Goal: Task Accomplishment & Management: Complete application form

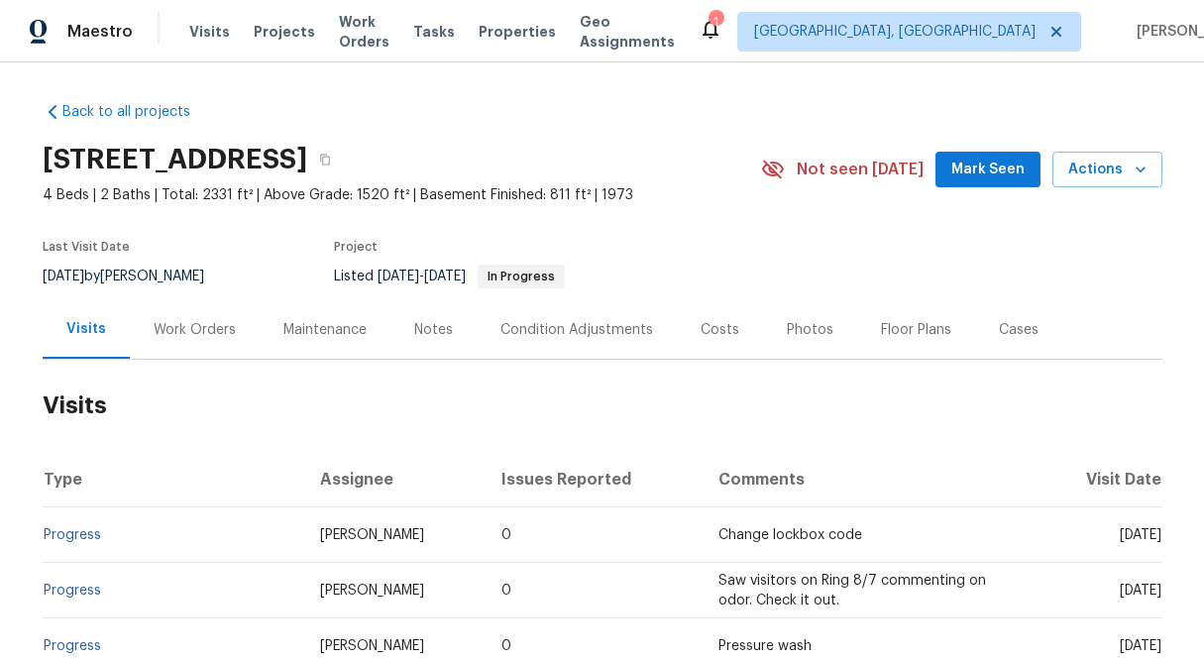
click at [212, 322] on div "Work Orders" at bounding box center [195, 330] width 82 height 20
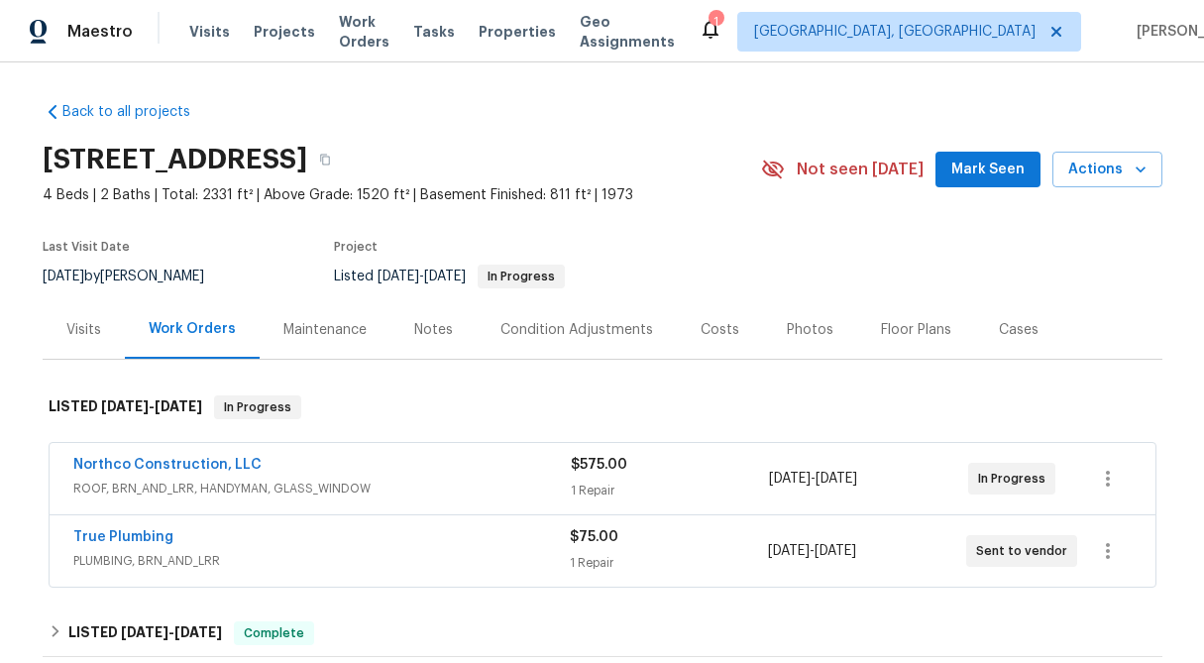
scroll to position [487, 0]
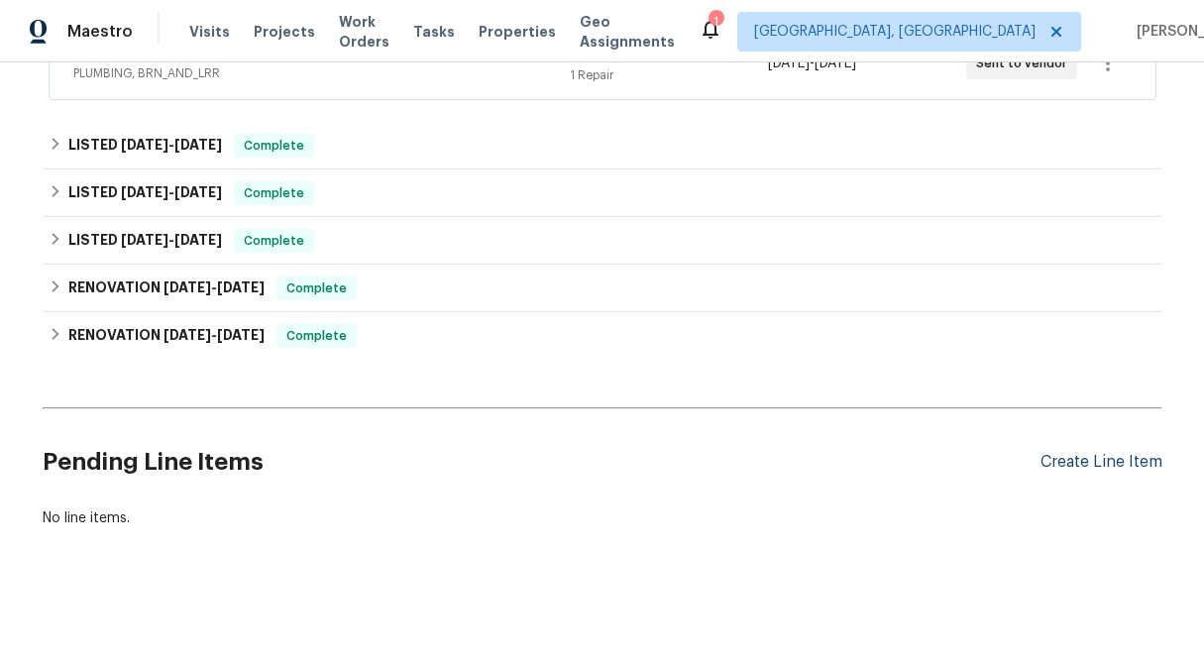
click at [1109, 460] on div "Create Line Item" at bounding box center [1101, 462] width 122 height 19
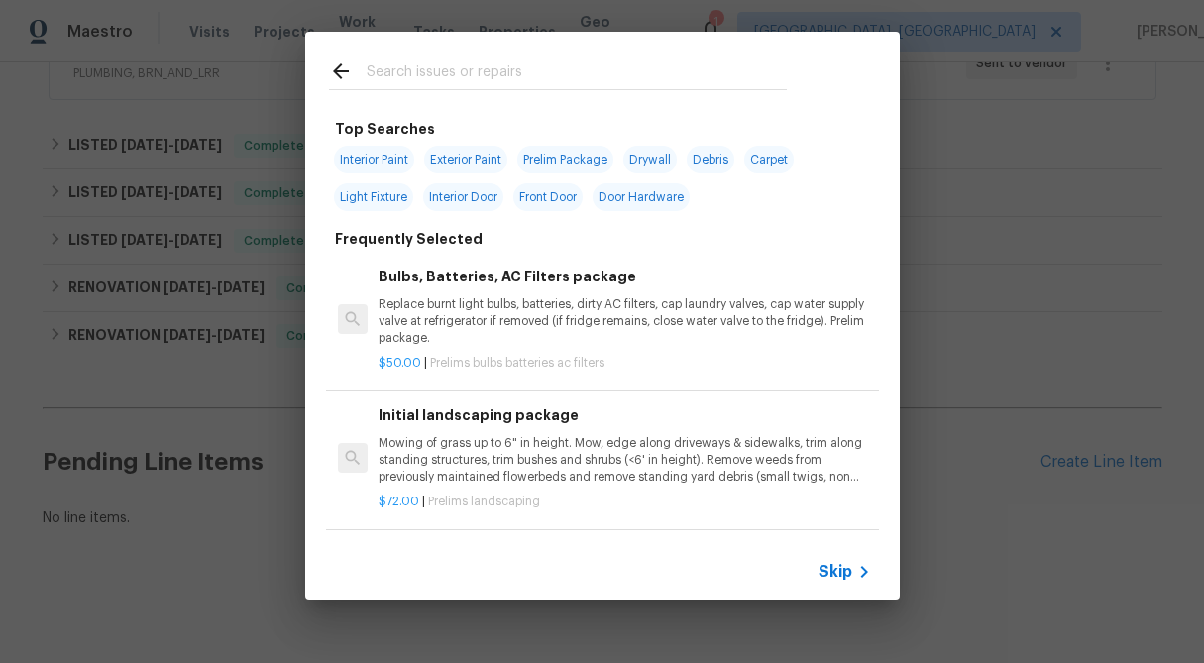
click at [864, 568] on icon at bounding box center [864, 572] width 24 height 24
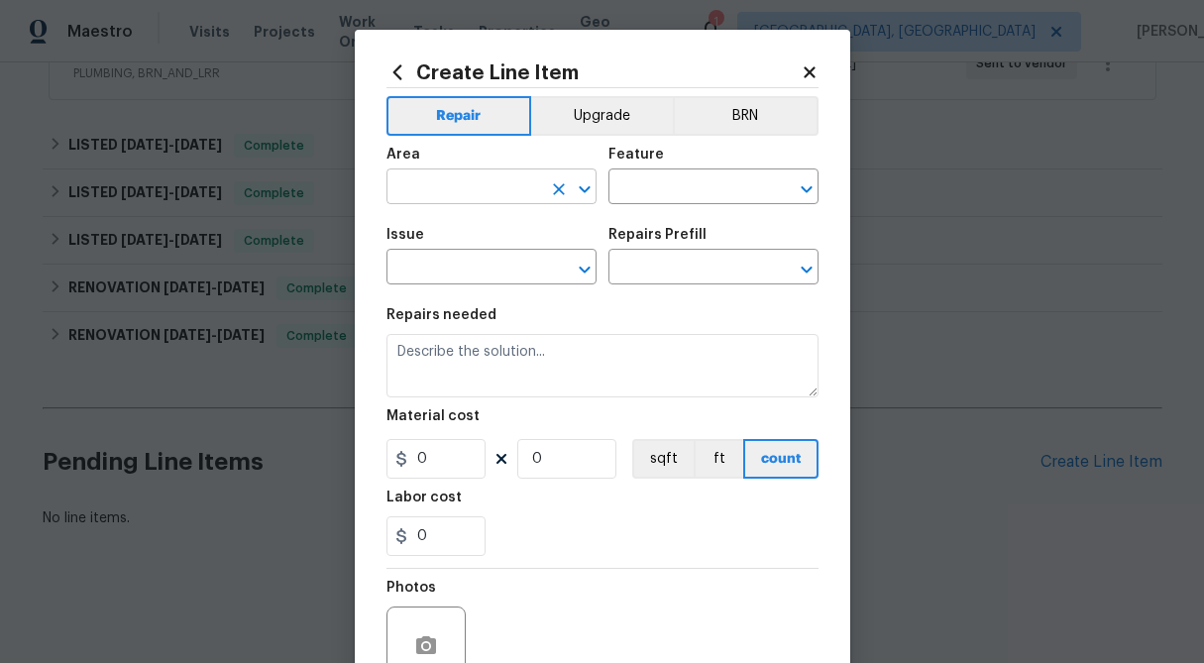
click at [479, 186] on input "text" at bounding box center [463, 188] width 155 height 31
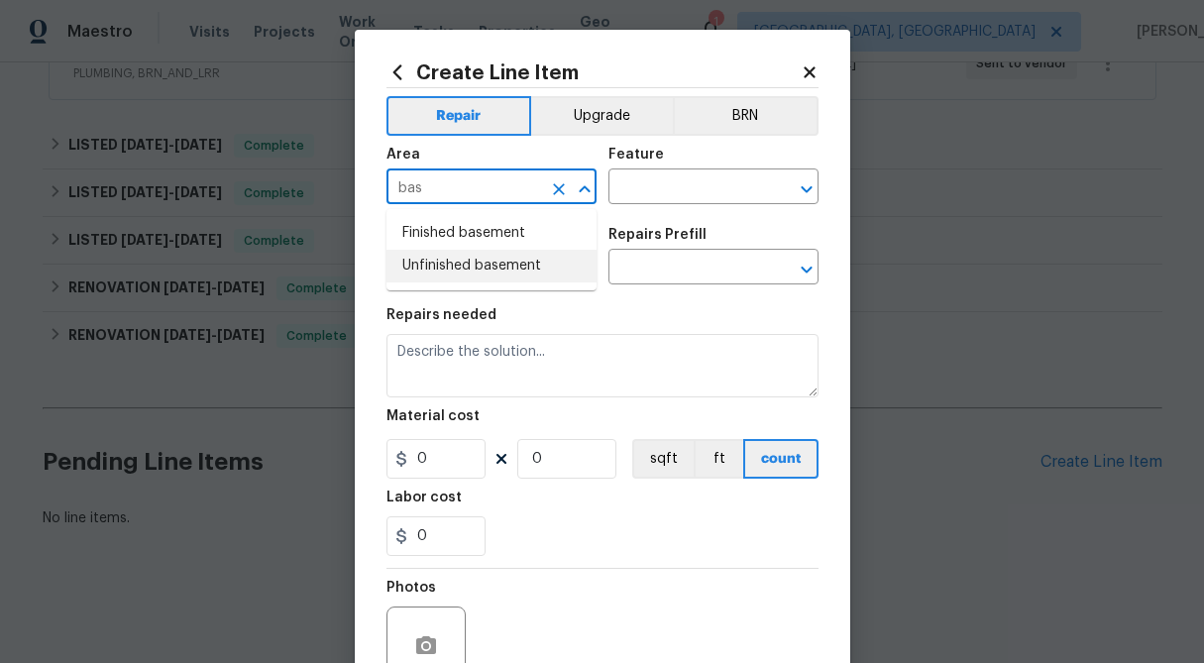
click at [458, 236] on li "Finished basement" at bounding box center [491, 233] width 210 height 33
type input "Finished basement"
click at [718, 185] on input "text" at bounding box center [685, 188] width 155 height 31
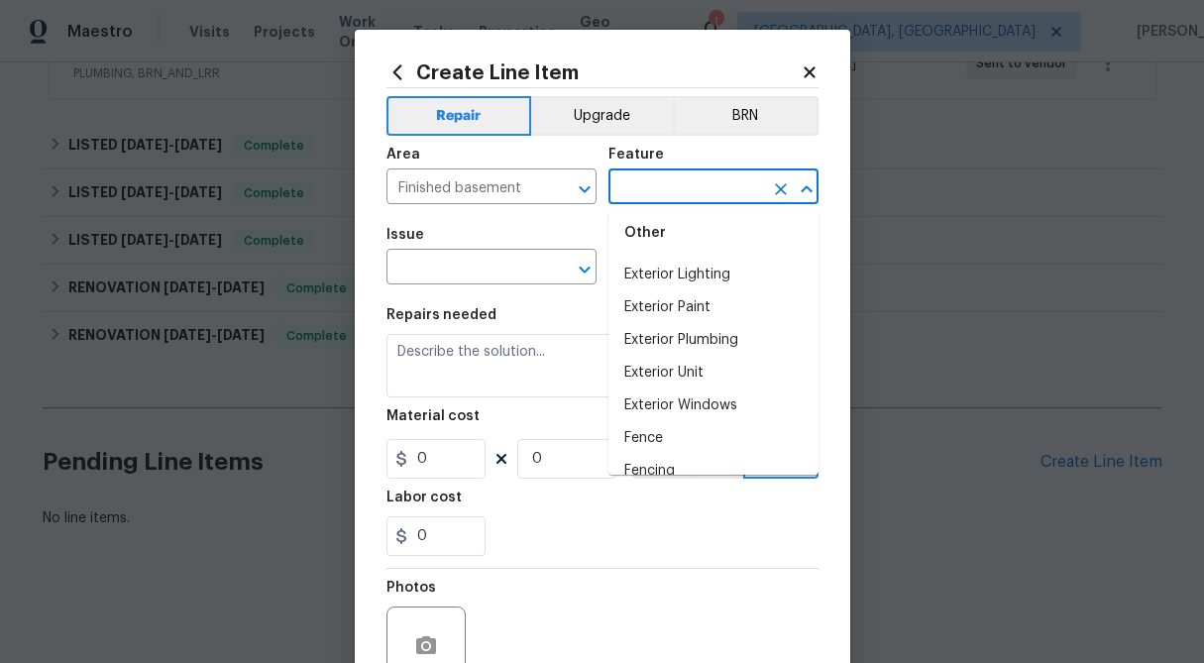
scroll to position [1389, 0]
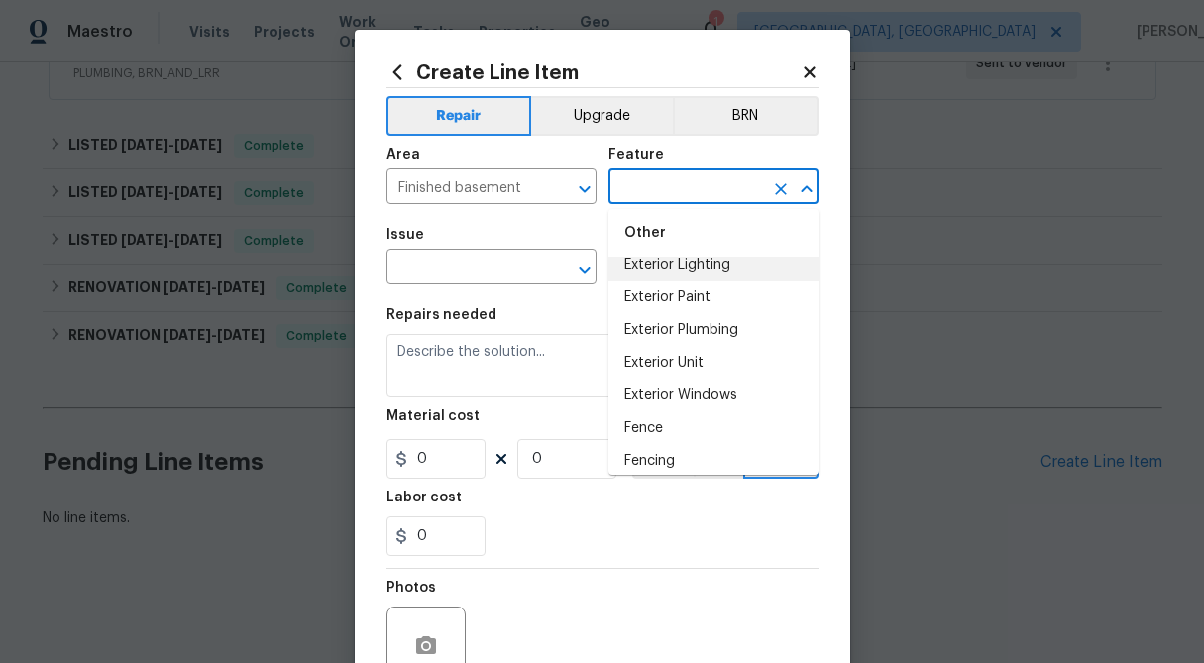
click at [672, 183] on input "text" at bounding box center [685, 188] width 155 height 31
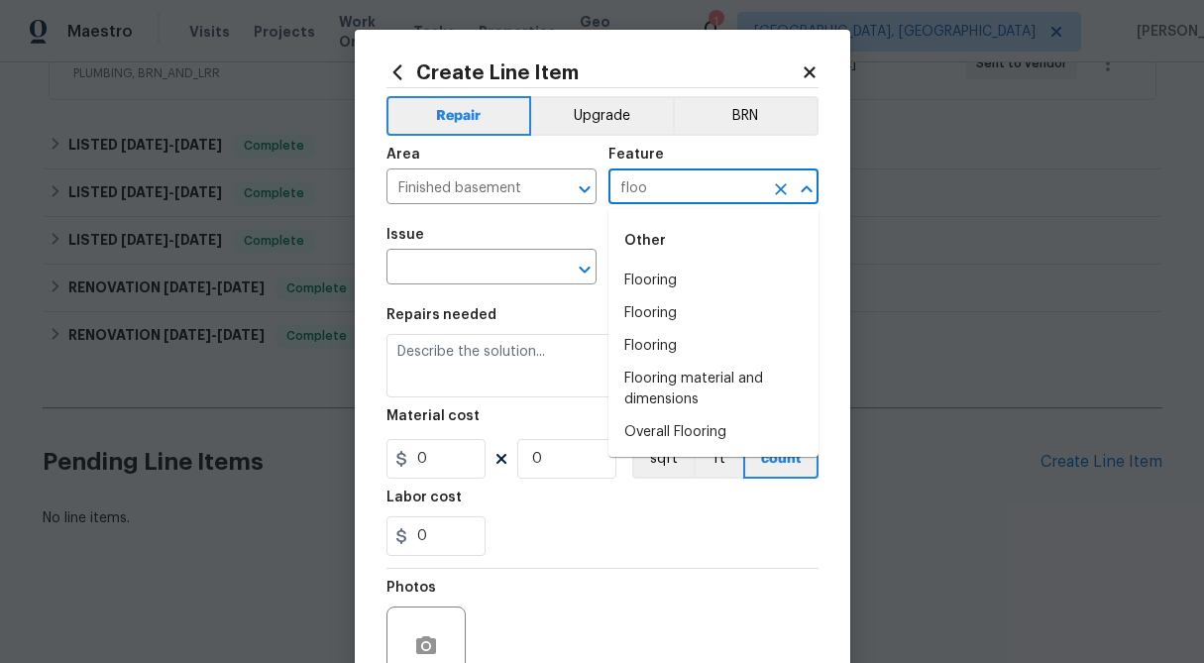
type input "floo"
click at [669, 285] on li "Flooring" at bounding box center [713, 281] width 210 height 33
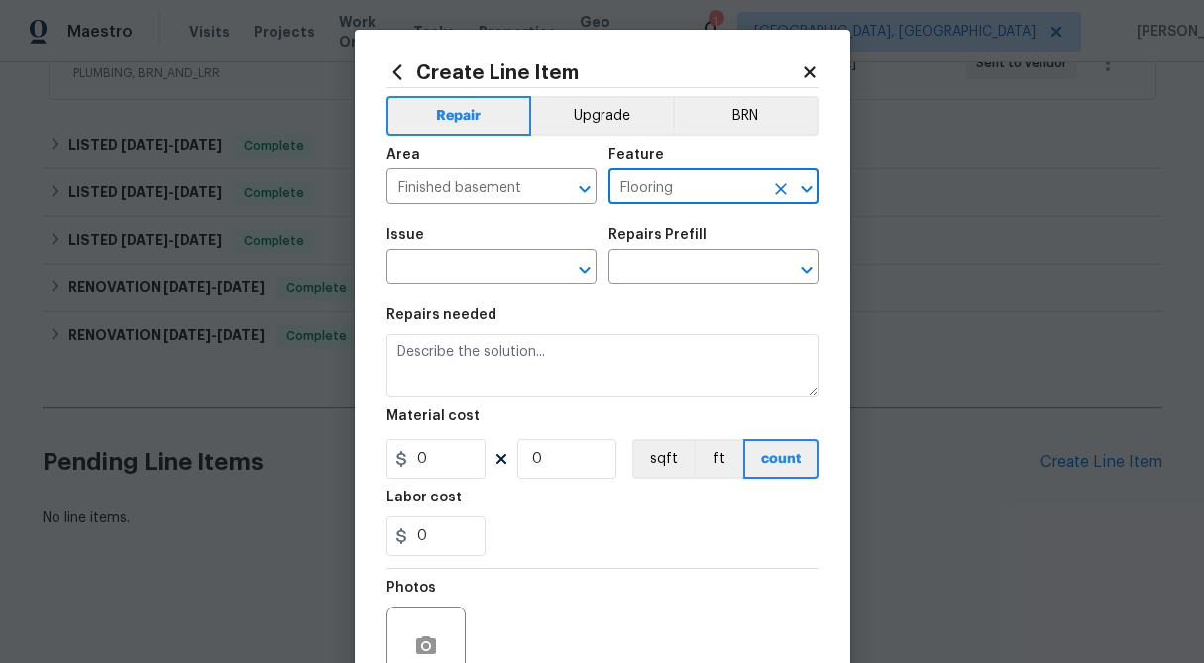
type input "Flooring"
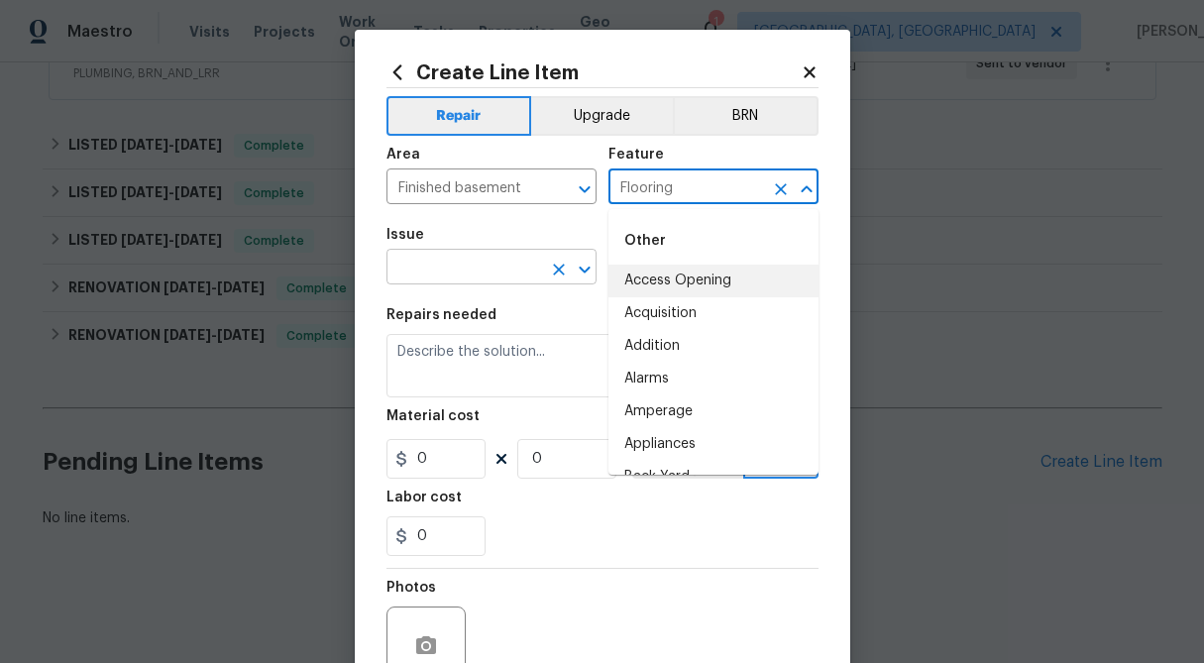
click at [498, 271] on input "text" at bounding box center [463, 269] width 155 height 31
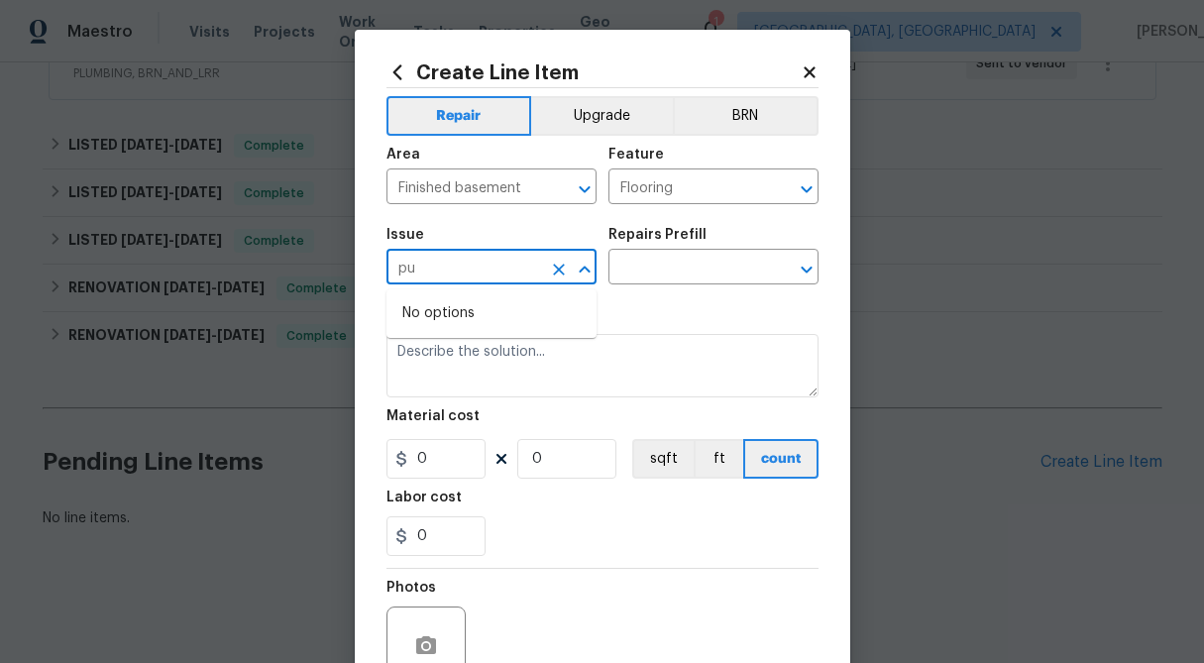
type input "p"
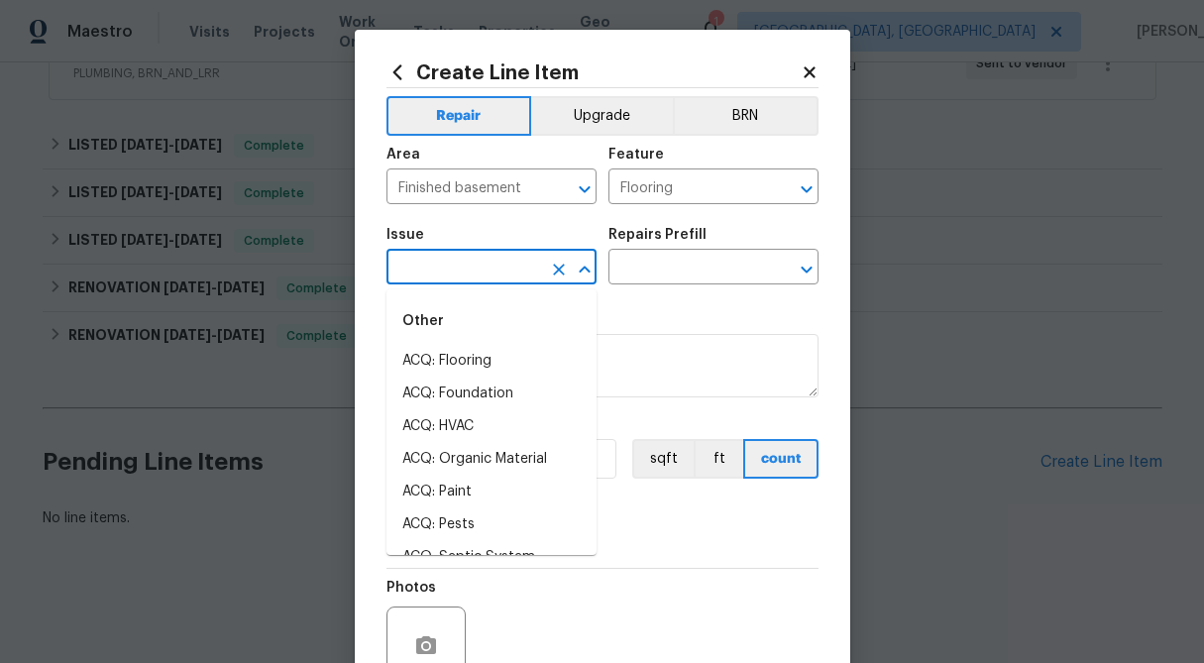
click at [806, 75] on icon at bounding box center [808, 71] width 11 height 11
